Goal: Navigation & Orientation: Understand site structure

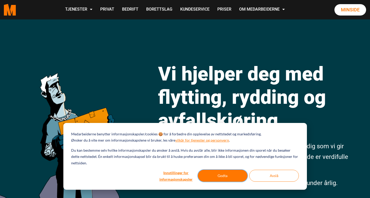
click at [214, 176] on button "Godta" at bounding box center [223, 176] width 50 height 12
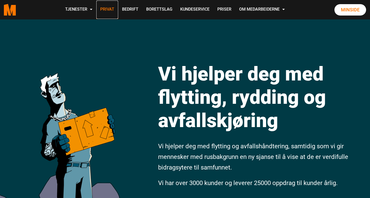
click at [107, 10] on link "Privat" at bounding box center [107, 10] width 22 height 18
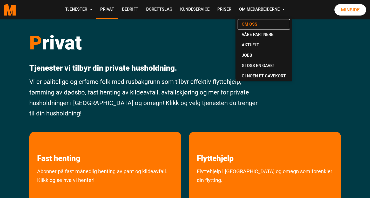
click at [248, 23] on link "Om oss" at bounding box center [263, 24] width 52 height 10
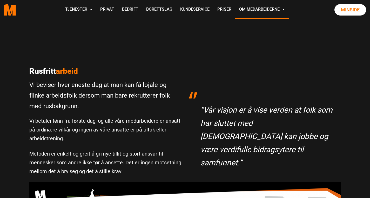
scroll to position [107, 0]
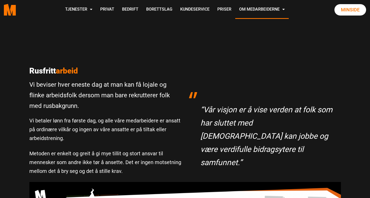
click at [250, 78] on div at bounding box center [265, 79] width 152 height 13
click at [10, 9] on polygon "Medarbeiderne start page" at bounding box center [13, 10] width 6 height 11
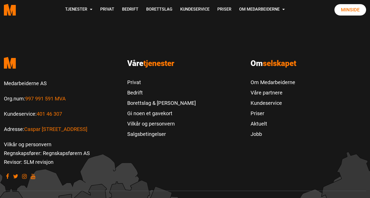
scroll to position [1139, 0]
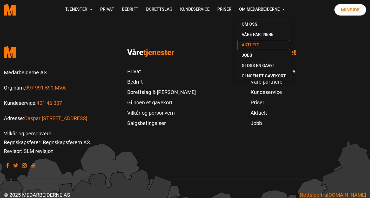
click at [245, 47] on link "Aktuelt" at bounding box center [263, 45] width 52 height 10
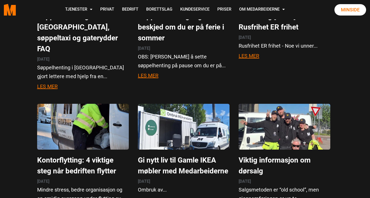
scroll to position [204, 0]
